Goal: Check status: Verify the current state of an ongoing process or item

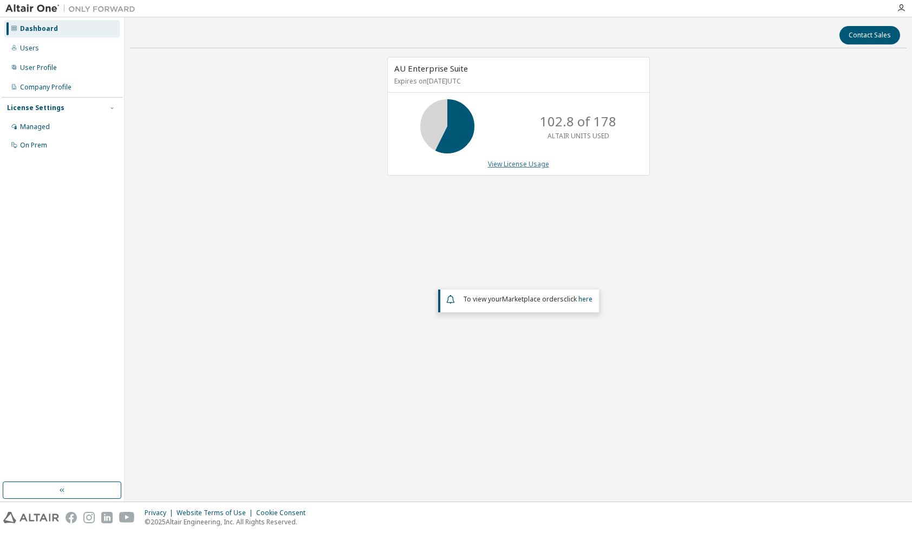
click at [518, 159] on link "View License Usage" at bounding box center [518, 163] width 61 height 9
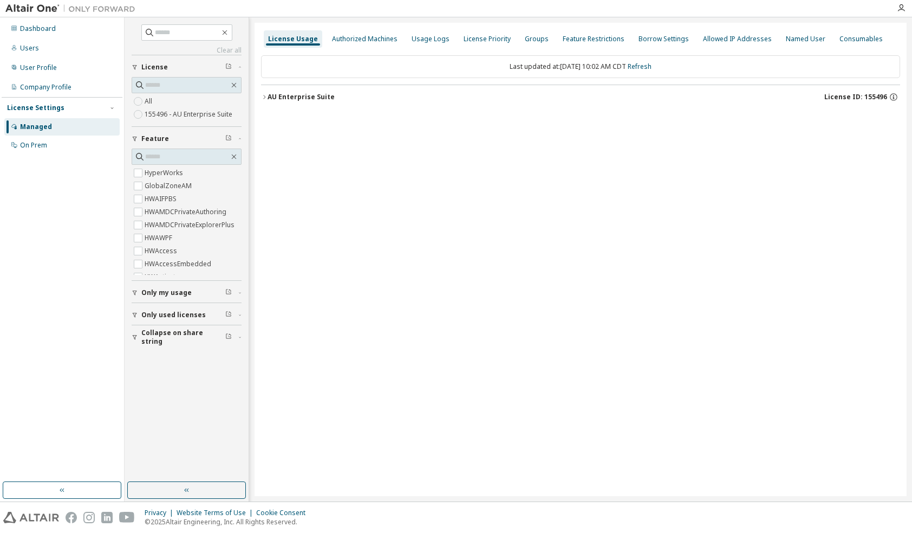
drag, startPoint x: 295, startPoint y: 100, endPoint x: 279, endPoint y: 107, distance: 17.5
click at [295, 100] on div "AU Enterprise Suite" at bounding box center [301, 97] width 67 height 9
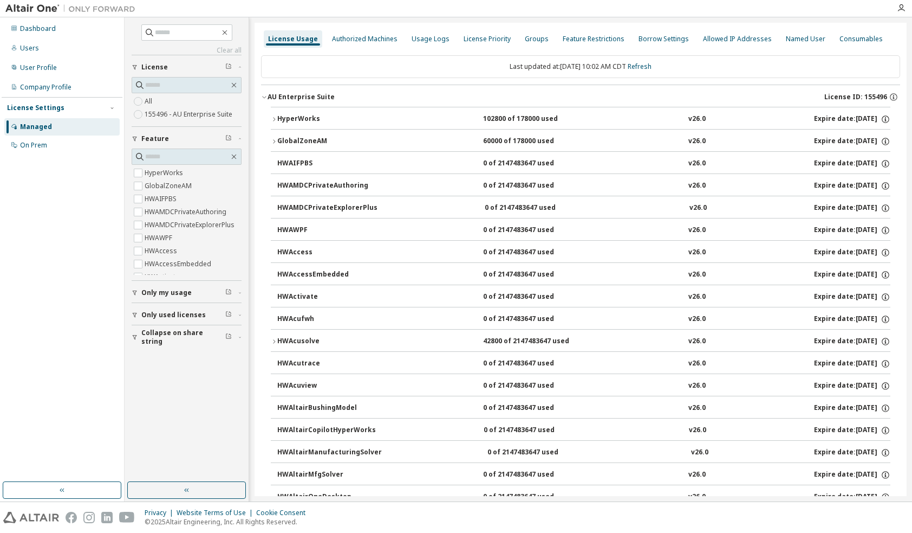
click at [281, 115] on div "HyperWorks" at bounding box center [326, 119] width 98 height 10
